Goal: Task Accomplishment & Management: Use online tool/utility

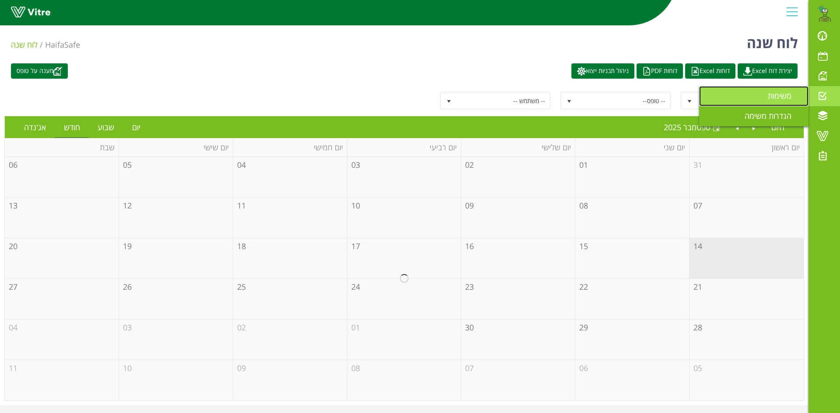
click at [779, 94] on span "משימות" at bounding box center [784, 96] width 34 height 10
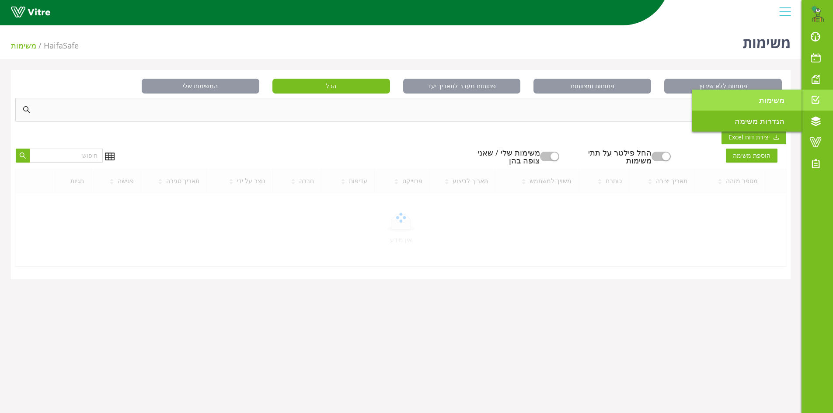
click at [767, 97] on span "משימות" at bounding box center [777, 100] width 36 height 10
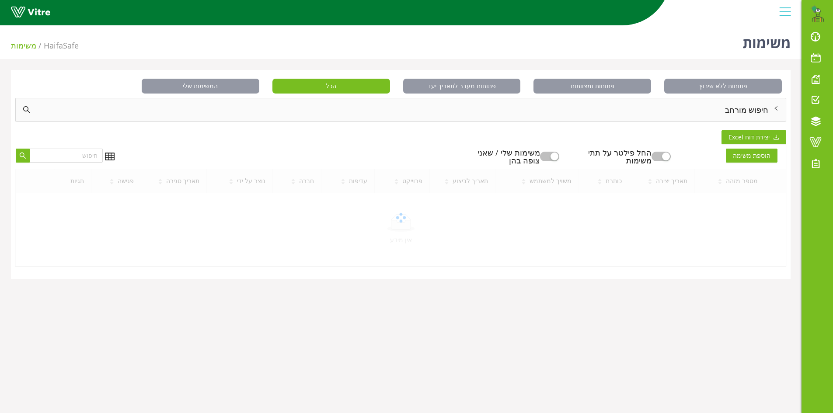
click at [750, 108] on div "חיפוש מורחב" at bounding box center [401, 109] width 770 height 23
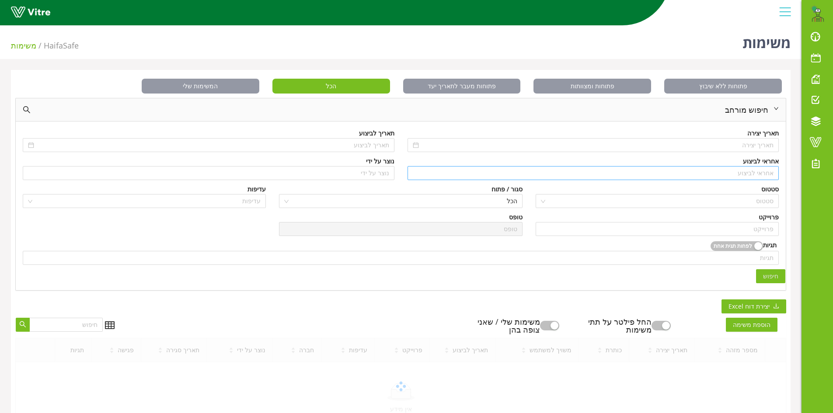
click at [757, 172] on input "search" at bounding box center [593, 173] width 361 height 13
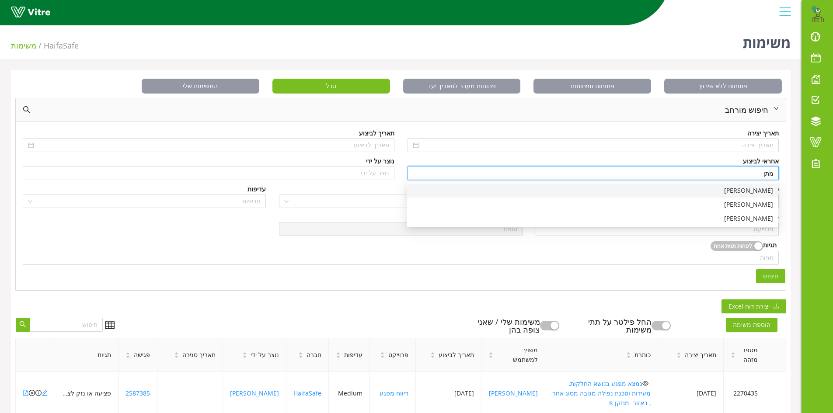
click at [755, 192] on div "[PERSON_NAME]" at bounding box center [592, 191] width 361 height 10
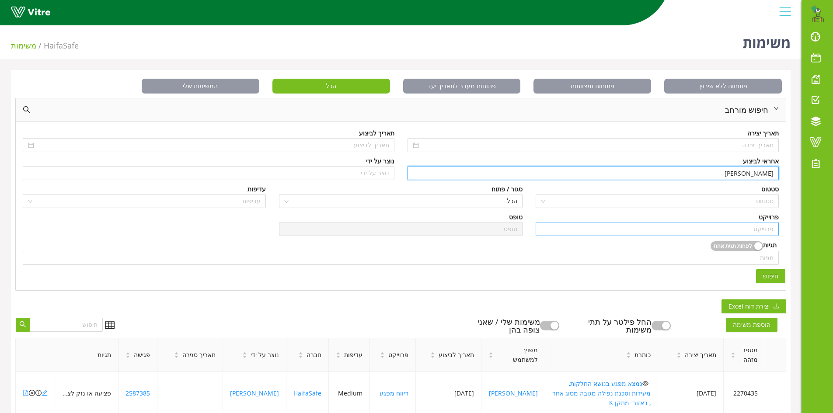
type input "[PERSON_NAME]"
click at [746, 227] on input "search" at bounding box center [657, 229] width 233 height 13
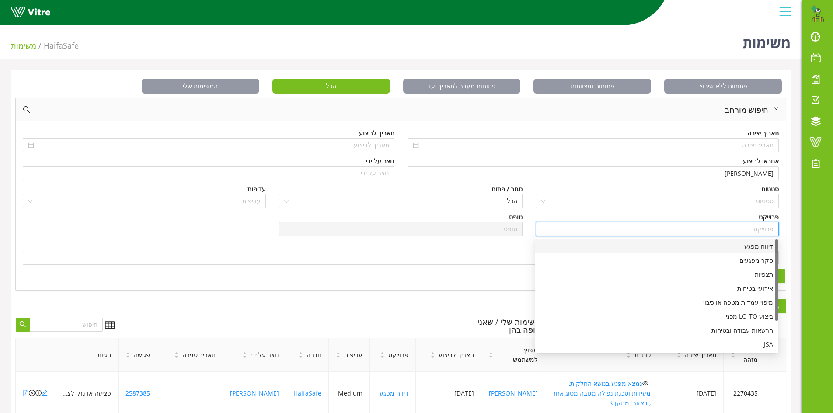
click at [750, 249] on div "דיווח מפגע" at bounding box center [657, 247] width 233 height 10
type input "דיווח מפגע"
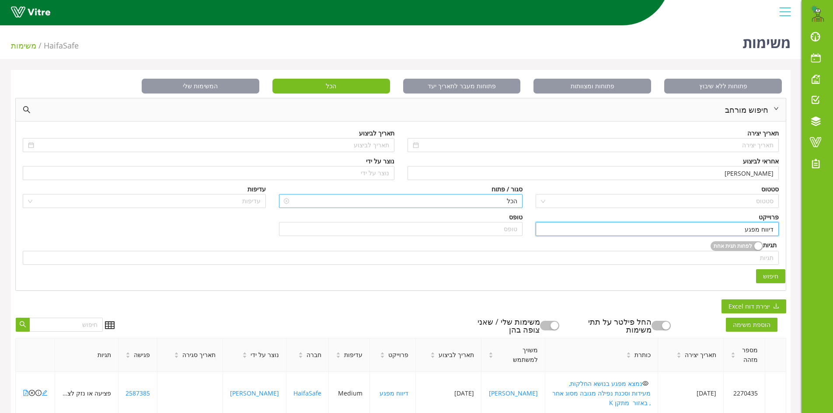
click at [482, 200] on span "הכל" at bounding box center [400, 201] width 233 height 13
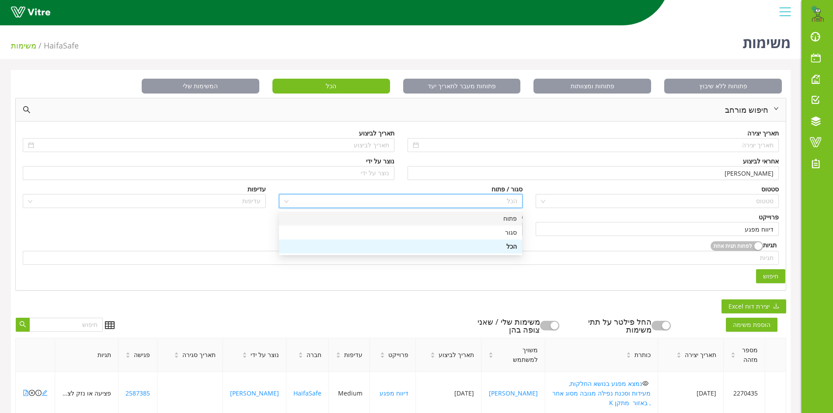
click at [503, 222] on div "פתוח" at bounding box center [400, 219] width 233 height 10
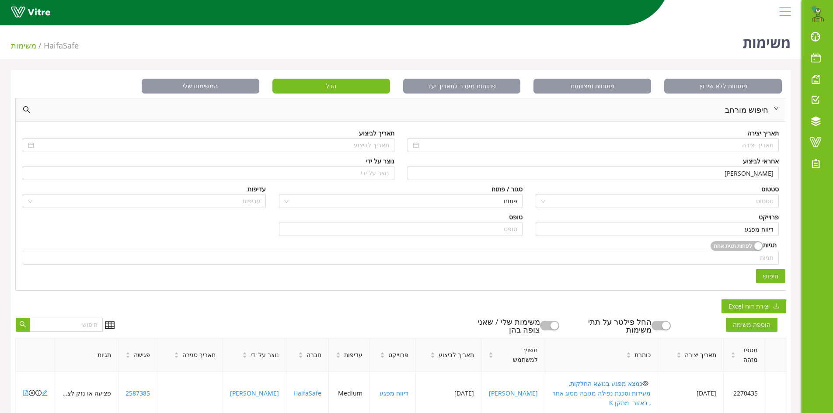
click at [775, 279] on span "חיפוש" at bounding box center [770, 277] width 15 height 10
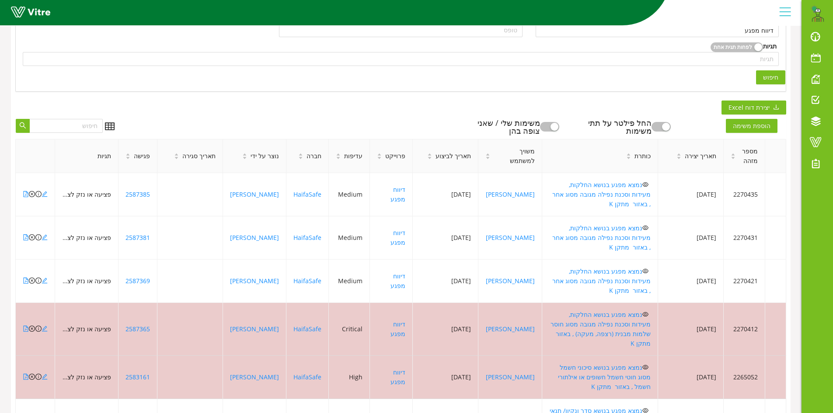
scroll to position [219, 0]
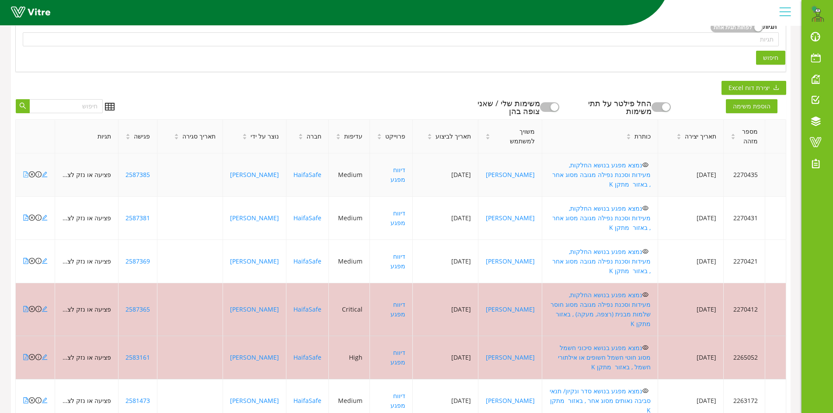
click at [24, 171] on icon "file-pdf" at bounding box center [26, 174] width 6 height 6
click at [31, 171] on icon "close-circle" at bounding box center [32, 174] width 6 height 6
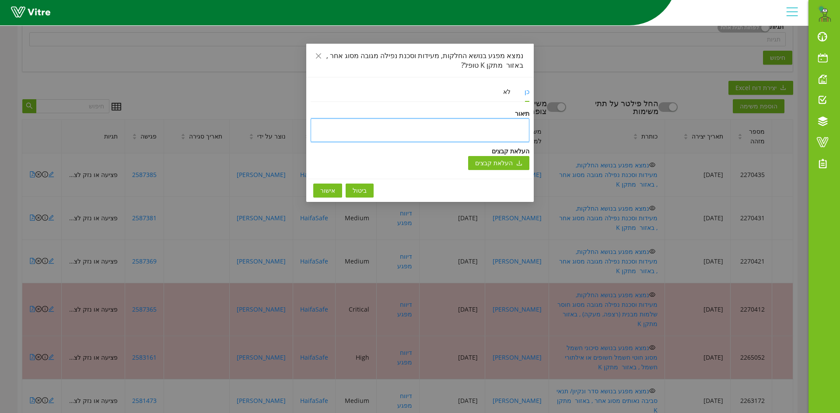
click at [365, 133] on textarea at bounding box center [419, 131] width 219 height 24
type textarea "ט"
type textarea "טו"
type textarea "טופ"
type textarea "טופל"
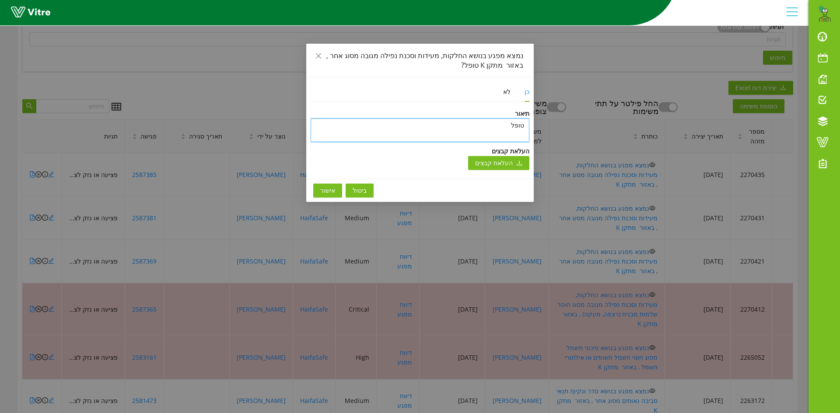
type textarea "טופל"
type textarea "טופל ו"
type textarea "טופל ונ"
type textarea "טופל וני"
type textarea "טופל וניס"
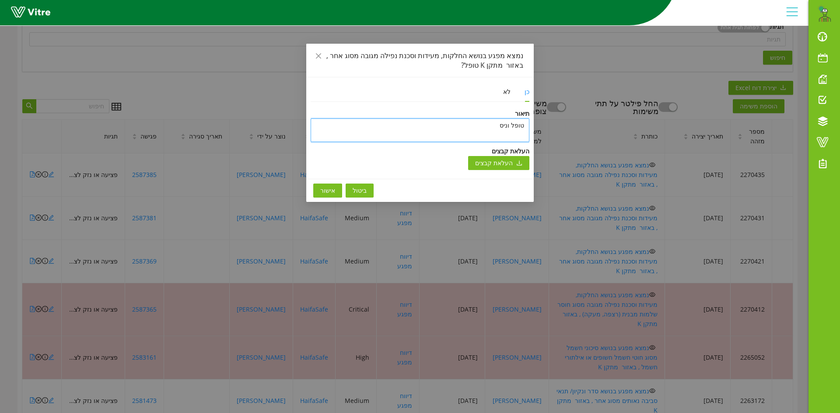
type textarea "טופל וניסג"
type textarea "טופל וניסגר"
type textarea "טופל וניסגר ב"
type textarea "טופל וניסגר בת"
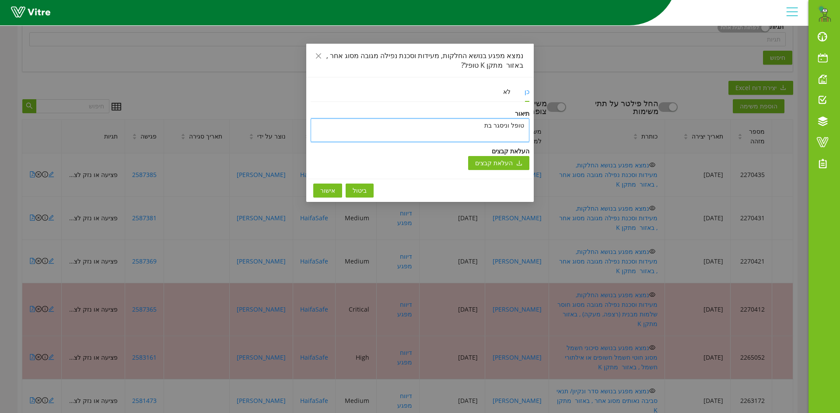
type textarea "טופל וניסגר בתו"
type textarea "טופל וניסגר בתוכ"
type textarea "טופל וניסגר בתוכנ"
type textarea "טופל וניסגר בתוכנה"
click at [470, 126] on textarea "טופל וניסגר בתוכנה" at bounding box center [419, 131] width 219 height 24
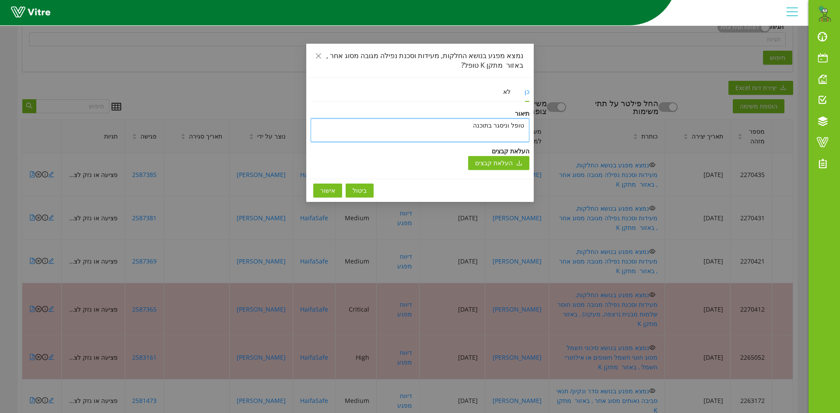
click at [470, 126] on textarea "טופל וניסגר בתוכנה" at bounding box center [419, 131] width 219 height 24
type textarea "טופל וניסגר בתוכנה"
click at [328, 190] on span "אישור" at bounding box center [327, 191] width 15 height 10
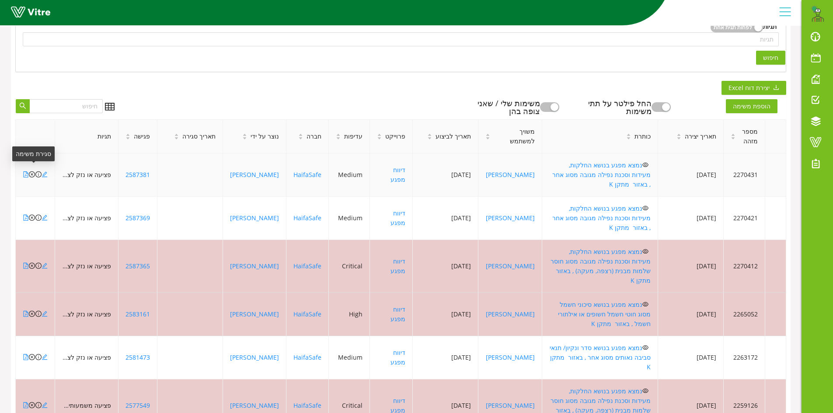
click at [31, 171] on icon "close-circle" at bounding box center [32, 174] width 6 height 6
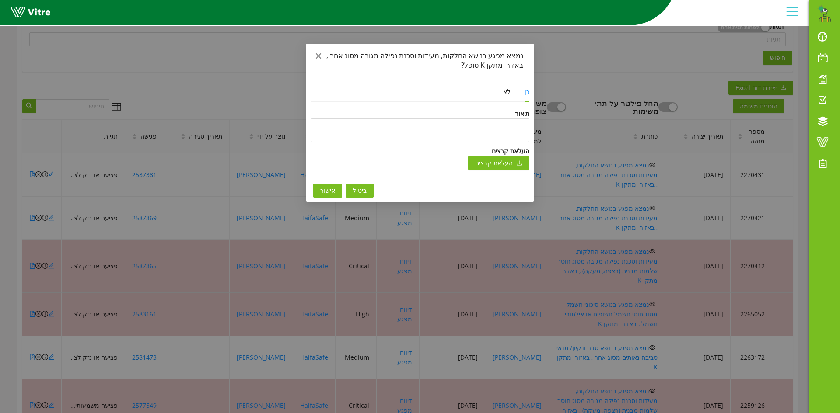
click at [316, 53] on icon "close" at bounding box center [318, 55] width 5 height 5
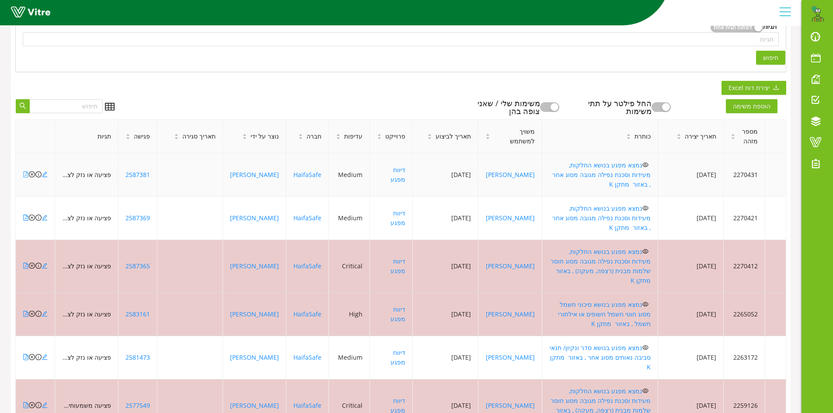
click at [24, 171] on icon "file-pdf" at bounding box center [26, 174] width 5 height 6
click at [25, 171] on icon "file-pdf" at bounding box center [26, 174] width 6 height 6
click at [32, 171] on icon "close-circle" at bounding box center [32, 174] width 6 height 6
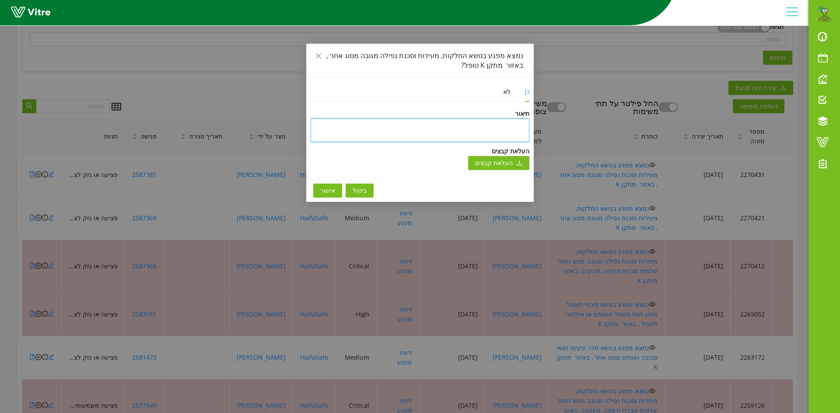
click at [348, 120] on textarea at bounding box center [419, 131] width 219 height 24
paste textarea "טופל וניסגר בתוכנה"
type textarea "טופל וניסגר בתוכנה"
click at [332, 191] on span "אישור" at bounding box center [327, 191] width 15 height 10
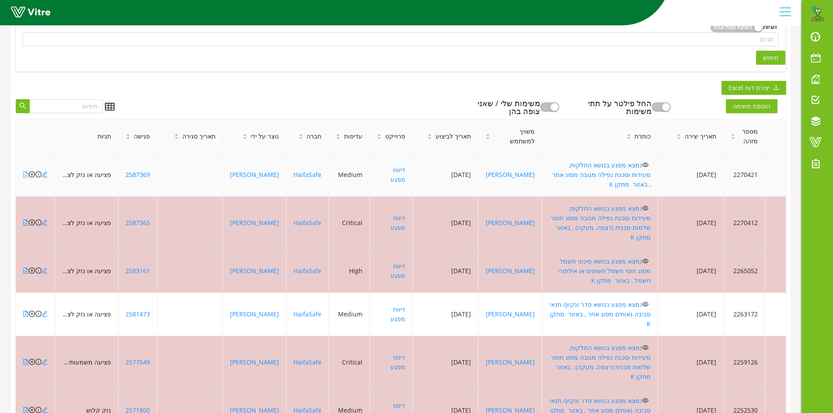
click at [25, 171] on icon "file-pdf" at bounding box center [26, 174] width 6 height 6
click at [32, 171] on icon "close-circle" at bounding box center [32, 174] width 6 height 6
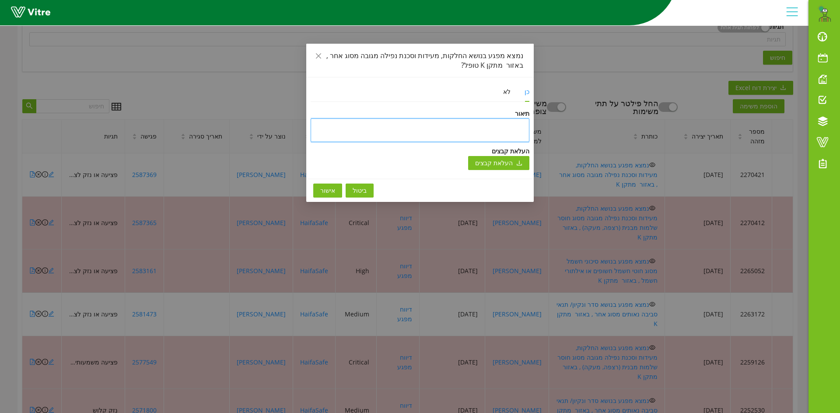
click at [389, 130] on textarea at bounding box center [419, 131] width 219 height 24
paste textarea "טופל וניסגר בתוכנה"
type textarea "טופל וניסגר בתוכנה"
click at [327, 193] on span "אישור" at bounding box center [327, 191] width 15 height 10
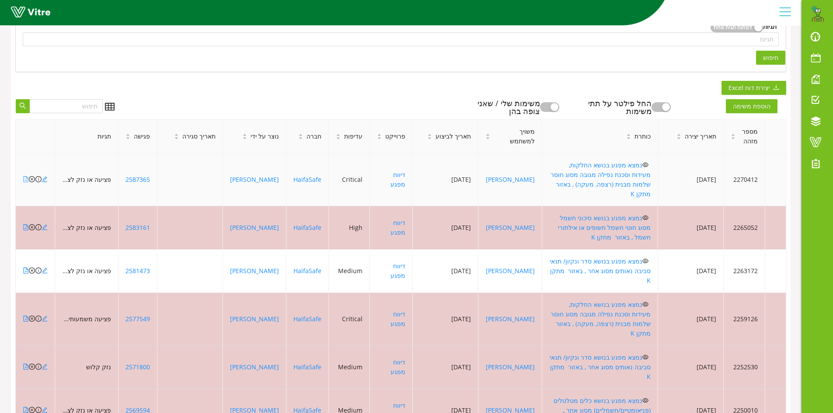
click at [25, 176] on icon "file-pdf" at bounding box center [26, 179] width 6 height 6
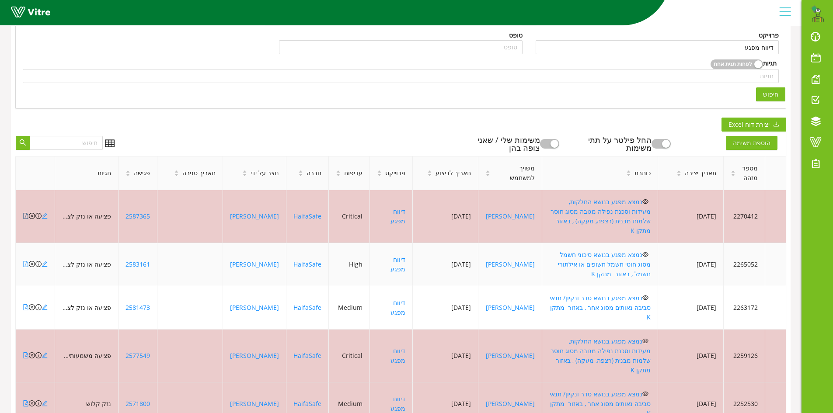
scroll to position [87, 0]
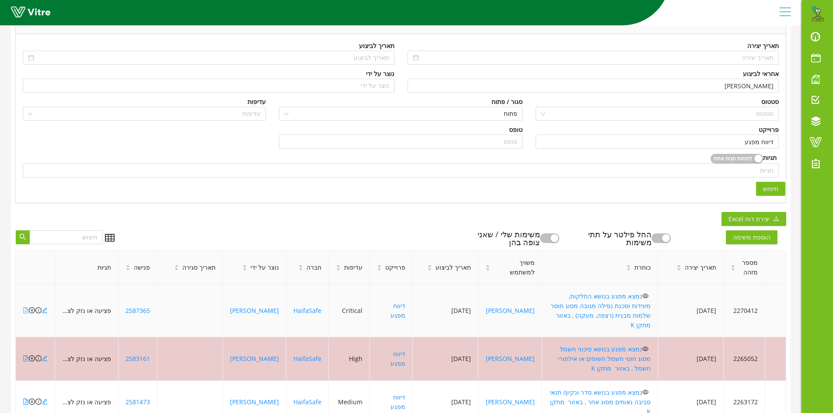
click at [24, 307] on icon "file-pdf" at bounding box center [26, 310] width 6 height 6
click at [31, 307] on icon "close-circle" at bounding box center [32, 310] width 6 height 6
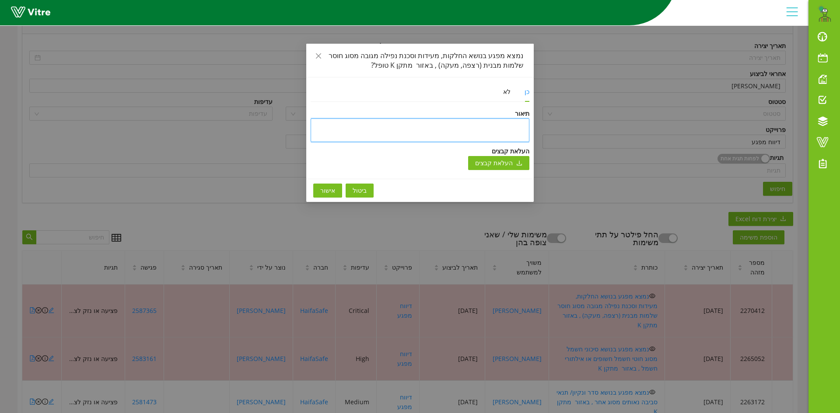
click at [390, 128] on textarea at bounding box center [419, 131] width 219 height 24
paste textarea "טופל וניסגר בתוכנה"
type textarea "טופל וניסגר בתוכנה"
click at [327, 192] on span "אישור" at bounding box center [327, 191] width 15 height 10
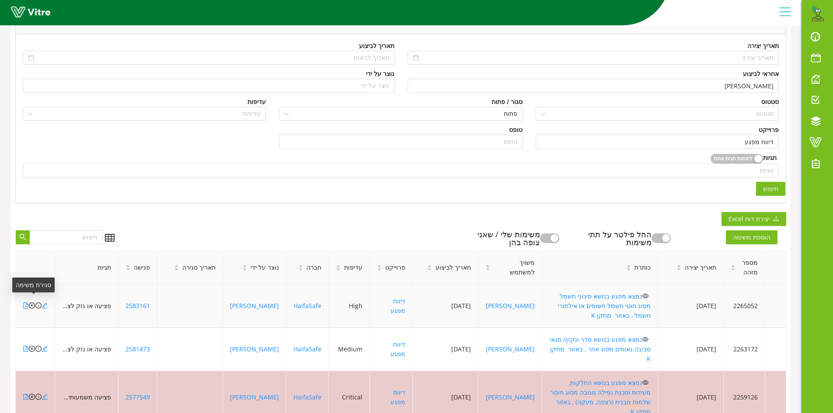
click at [31, 303] on icon "close-circle" at bounding box center [32, 306] width 6 height 6
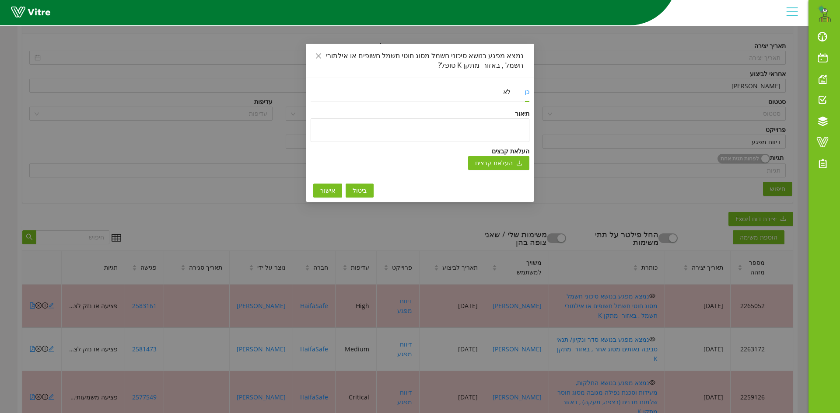
click at [353, 187] on span "ביטול" at bounding box center [359, 191] width 14 height 10
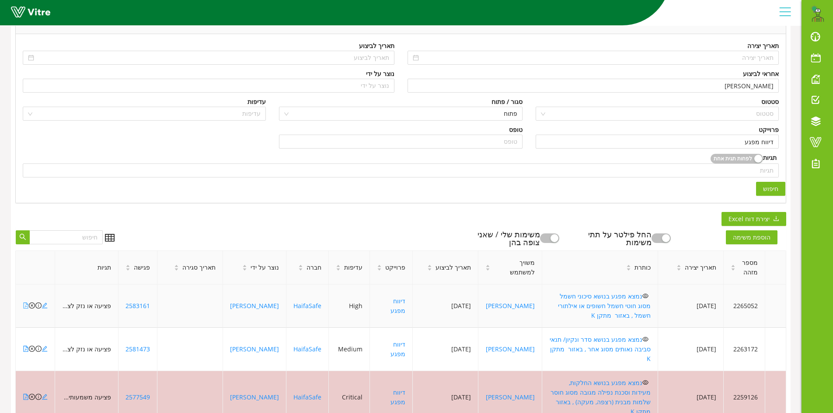
click at [25, 303] on icon "file-pdf" at bounding box center [26, 306] width 6 height 6
